Goal: Book appointment/travel/reservation

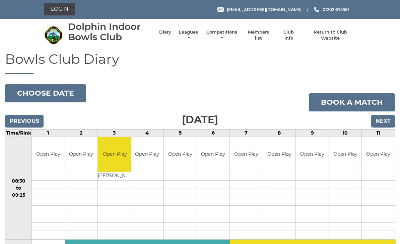
scroll to position [277, 0]
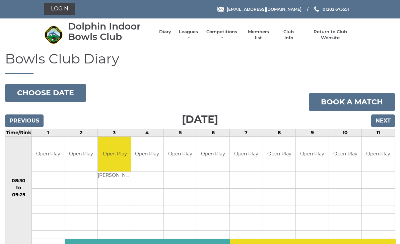
click at [349, 103] on link "Book a match" at bounding box center [352, 102] width 86 height 18
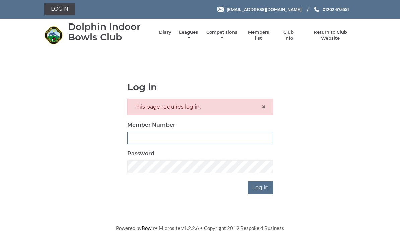
click at [154, 133] on input "Member Number" at bounding box center [200, 137] width 146 height 13
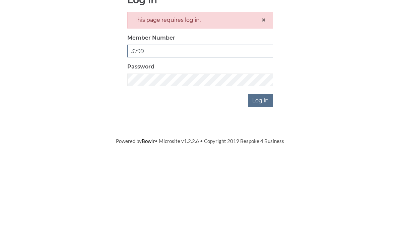
type input "3799"
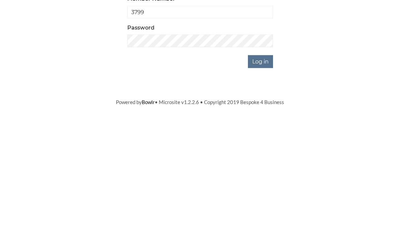
click at [263, 181] on input "Log in" at bounding box center [260, 187] width 25 height 13
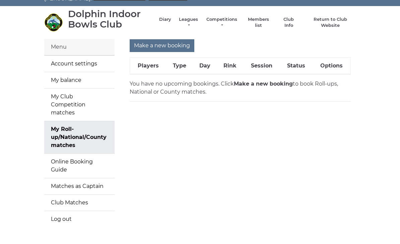
scroll to position [20, 0]
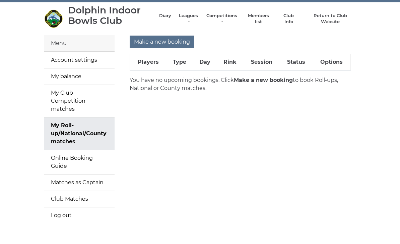
click at [159, 42] on input "Make a new booking" at bounding box center [162, 42] width 65 height 13
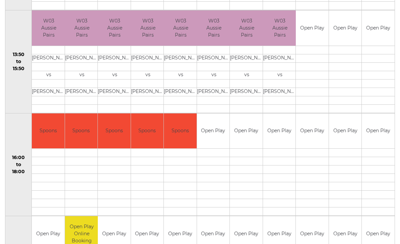
scroll to position [433, 0]
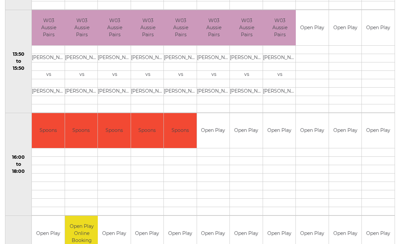
click at [0, 0] on link "Book slot" at bounding box center [0, 0] width 0 height 0
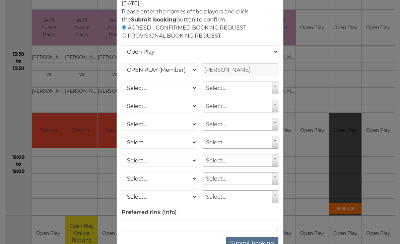
scroll to position [46, 0]
click at [265, 241] on button "Submit booking" at bounding box center [252, 243] width 53 height 13
click at [260, 243] on button "Submit booking" at bounding box center [252, 243] width 53 height 13
